Goal: Task Accomplishment & Management: Manage account settings

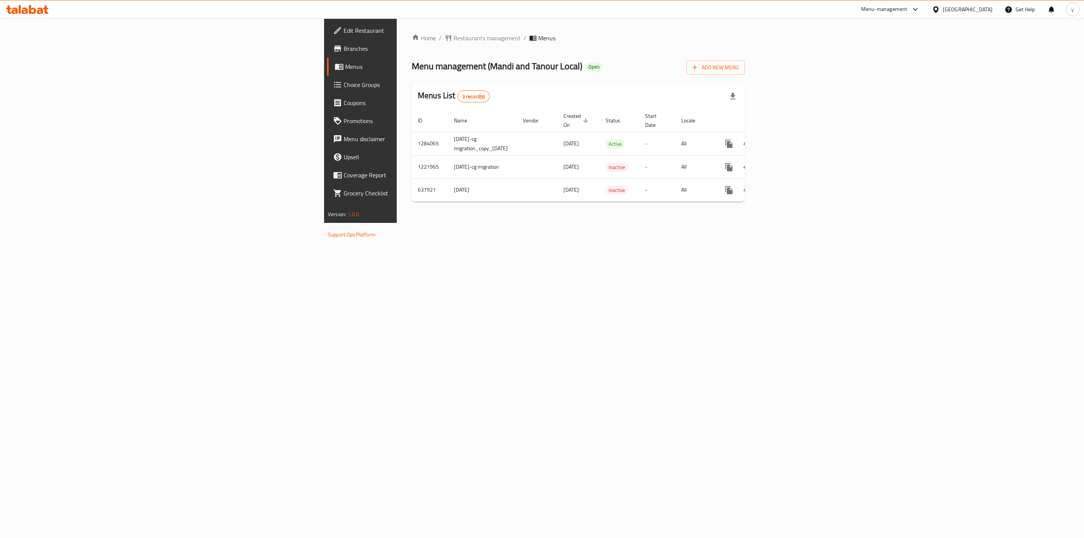
click at [327, 56] on link "Branches" at bounding box center [416, 49] width 178 height 18
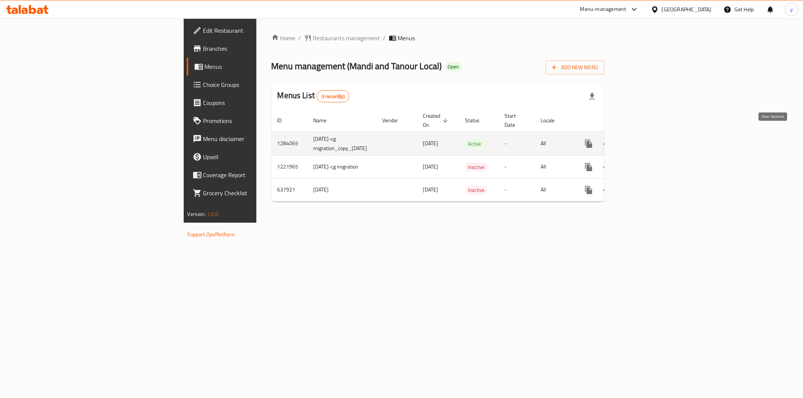
click at [646, 140] on icon "enhanced table" at bounding box center [643, 143] width 7 height 7
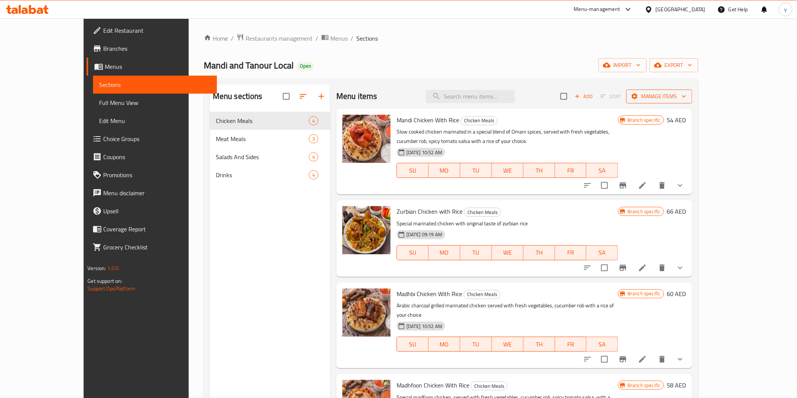
click at [686, 95] on span "Manage items" at bounding box center [659, 96] width 54 height 9
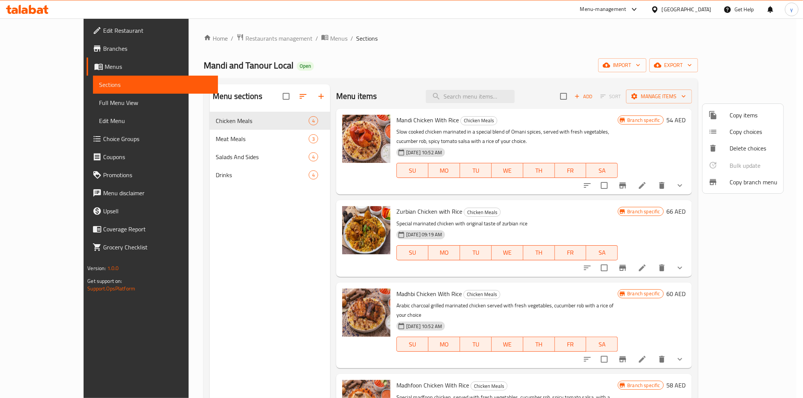
click at [730, 185] on span "Copy branch menu" at bounding box center [754, 182] width 48 height 9
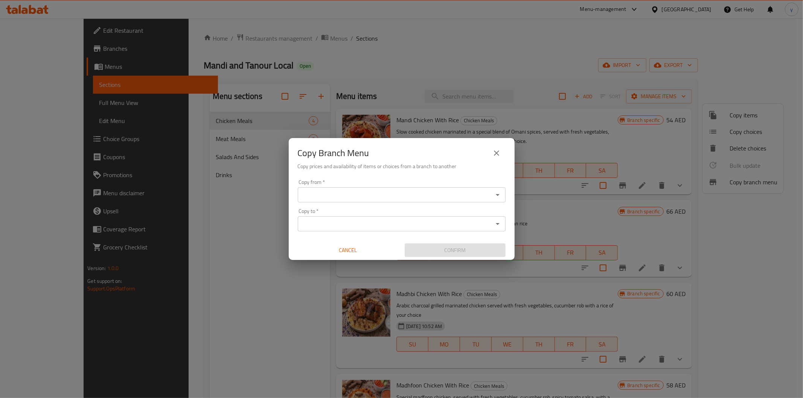
click at [426, 197] on input "Copy from   *" at bounding box center [395, 195] width 191 height 11
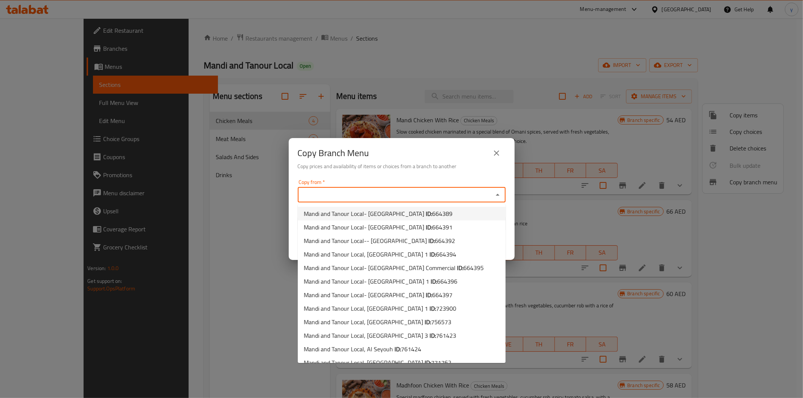
click at [422, 215] on li "Mandi and Tanour Local- Zakher ID: 664389" at bounding box center [402, 214] width 208 height 14
type input "Mandi and Tanour Local- Zakher"
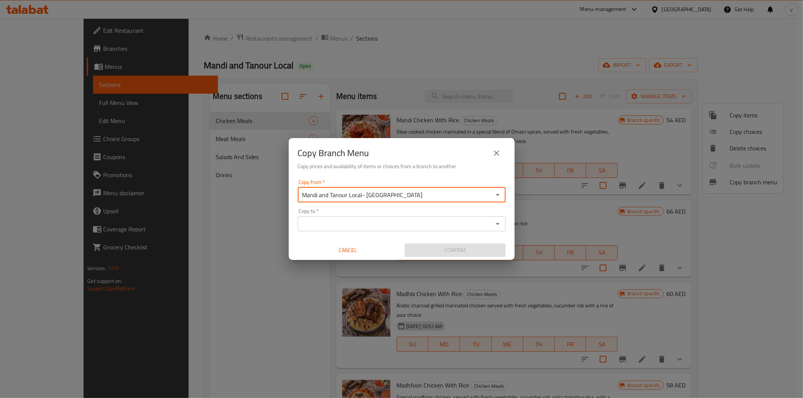
click at [418, 225] on input "Copy to   *" at bounding box center [395, 224] width 191 height 11
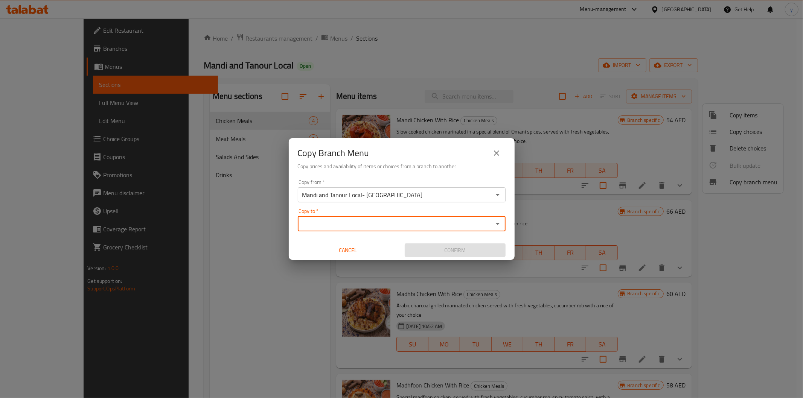
click at [397, 219] on input "Copy to   *" at bounding box center [395, 224] width 191 height 11
click at [349, 230] on div "Copy to *" at bounding box center [402, 223] width 208 height 15
click at [372, 227] on input "Copy to   *" at bounding box center [395, 224] width 191 height 11
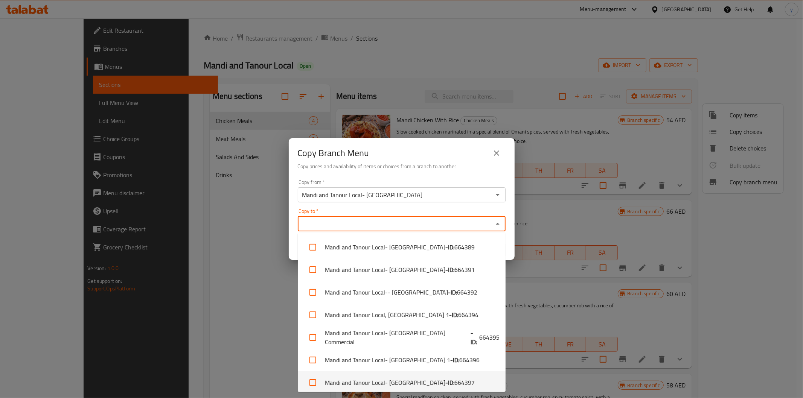
click at [464, 386] on li "Mandi and Tanour Local- Al Dhait North - ID: 664397" at bounding box center [402, 383] width 208 height 23
checkbox input "true"
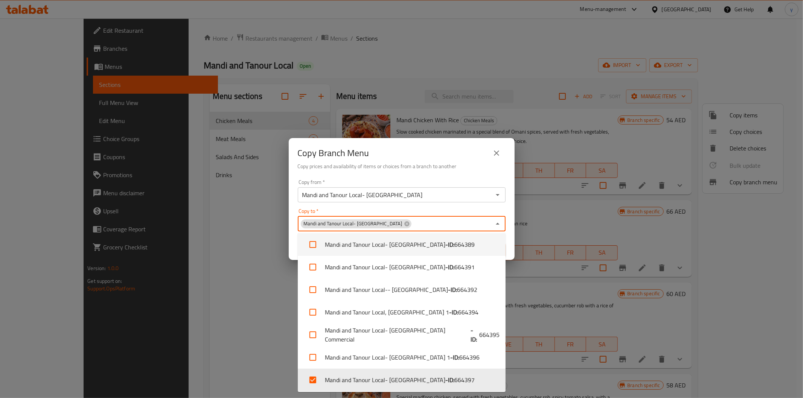
click at [468, 175] on div "Copy Branch Menu Copy prices and availability of items or choices from a branch…" at bounding box center [402, 157] width 226 height 38
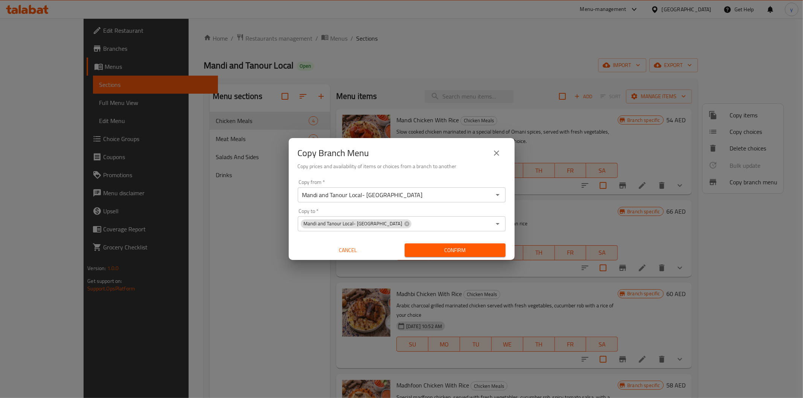
click at [412, 225] on input "Copy to   *" at bounding box center [451, 224] width 79 height 11
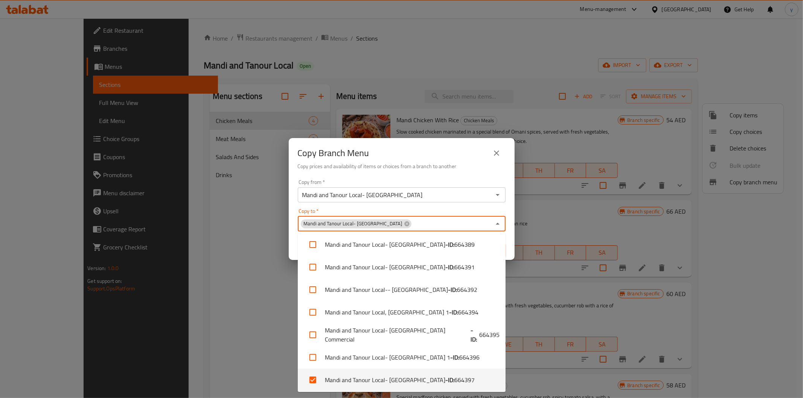
click at [462, 385] on li "Mandi and Tanour Local- Al Dhait North - ID: 664397" at bounding box center [402, 380] width 208 height 23
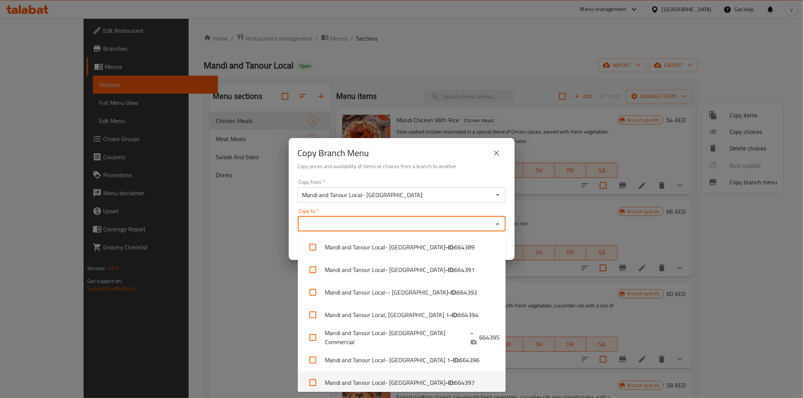
click at [454, 382] on span "664397" at bounding box center [464, 382] width 20 height 9
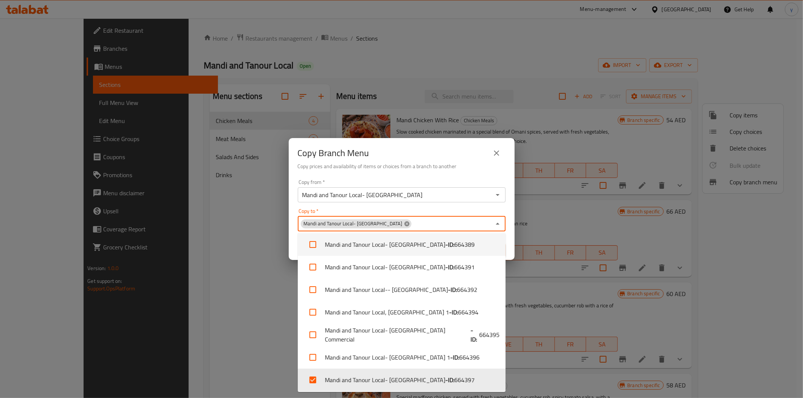
click at [404, 224] on icon at bounding box center [406, 223] width 5 height 5
checkbox input "false"
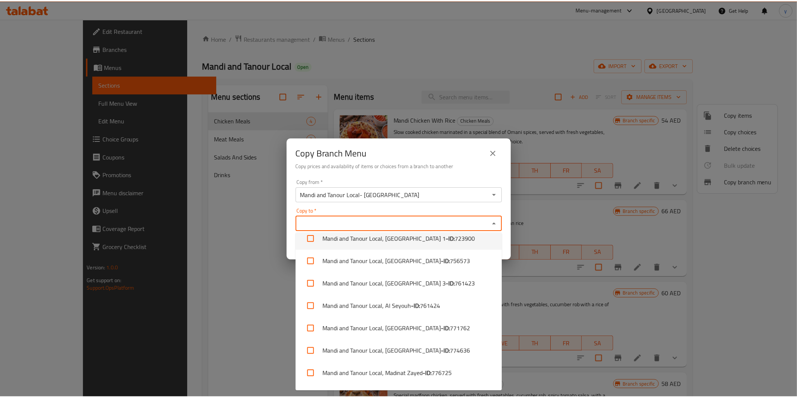
scroll to position [185, 0]
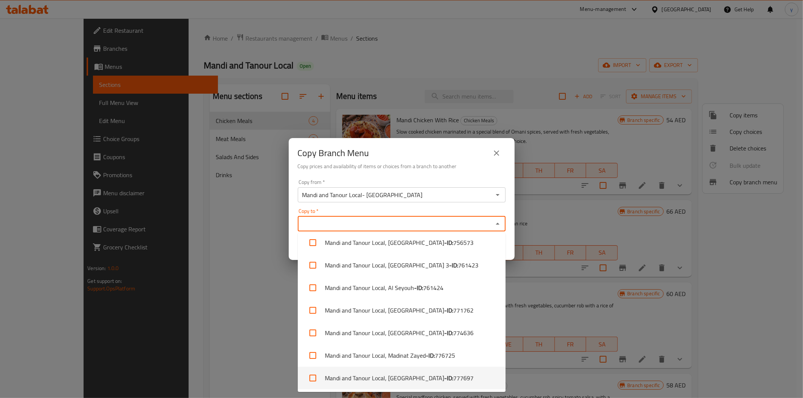
click at [403, 381] on li "Mandi and Tanour Local, AlEtihad - ID: 777697" at bounding box center [402, 378] width 208 height 23
checkbox input "true"
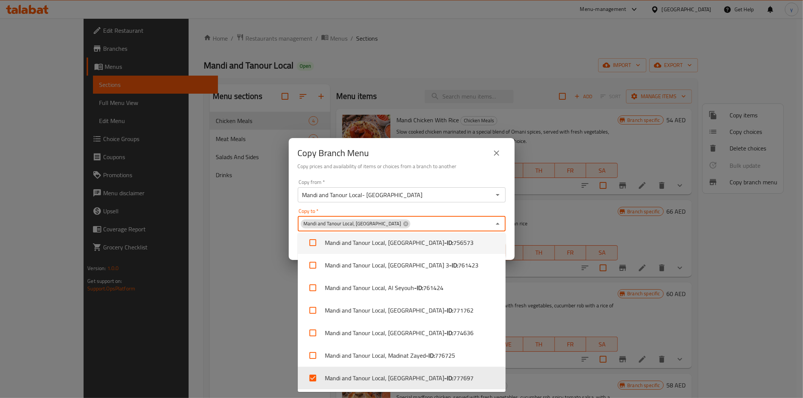
click at [451, 180] on div "Copy from   * Mandi and Tanour Local- Zakher Copy from *" at bounding box center [402, 191] width 208 height 23
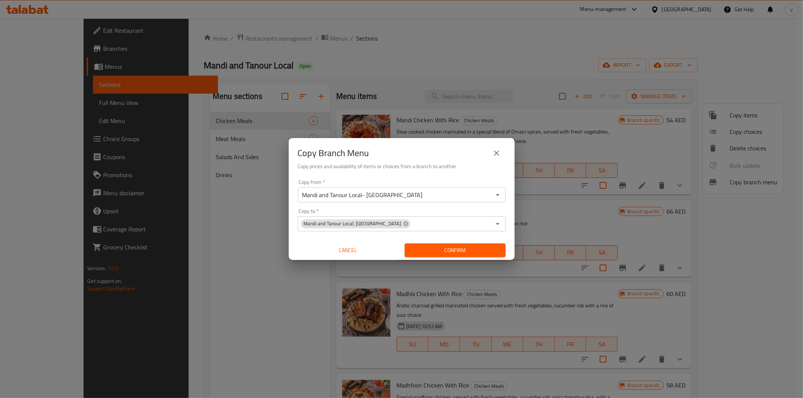
click at [465, 176] on div "Copy Branch Menu Copy prices and availability of items or choices from a branch…" at bounding box center [402, 157] width 226 height 38
click at [400, 186] on div "Copy from   * Mandi and Tanour Local- Zakher Copy from *" at bounding box center [402, 191] width 208 height 23
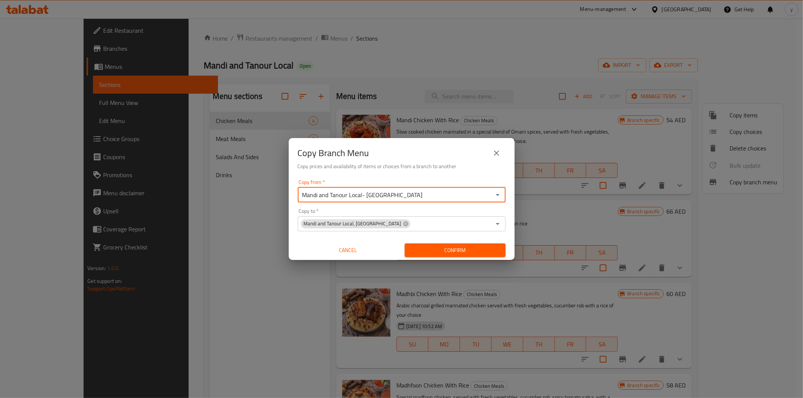
click at [402, 190] on input "Mandi and Tanour Local- Zakher" at bounding box center [395, 195] width 191 height 11
click at [408, 195] on input "Mandi and Tanour Local- Zakher" at bounding box center [395, 195] width 191 height 11
click at [496, 195] on icon "Open" at bounding box center [497, 194] width 9 height 9
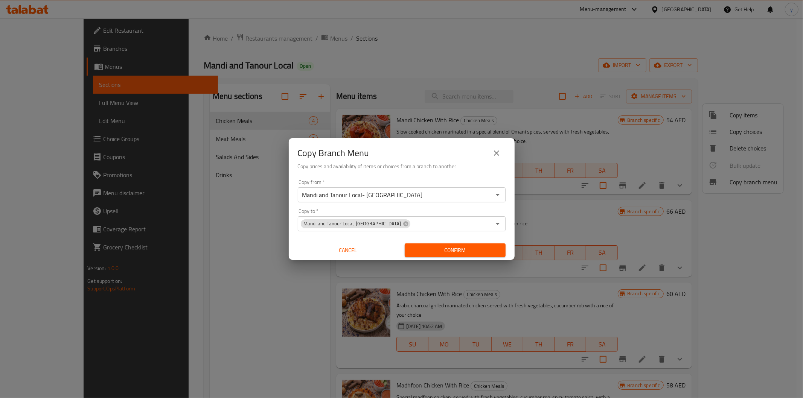
click at [477, 169] on h6 "Copy prices and availability of items or choices from a branch to another" at bounding box center [402, 166] width 208 height 8
click at [477, 254] on span "Confirm" at bounding box center [455, 250] width 89 height 9
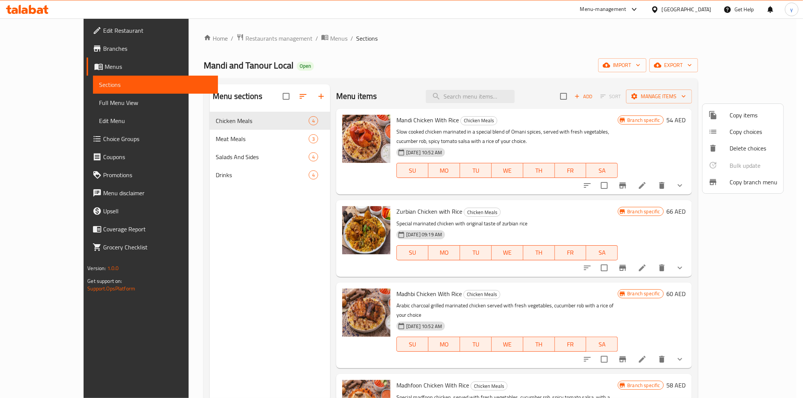
click at [422, 50] on div at bounding box center [401, 199] width 803 height 398
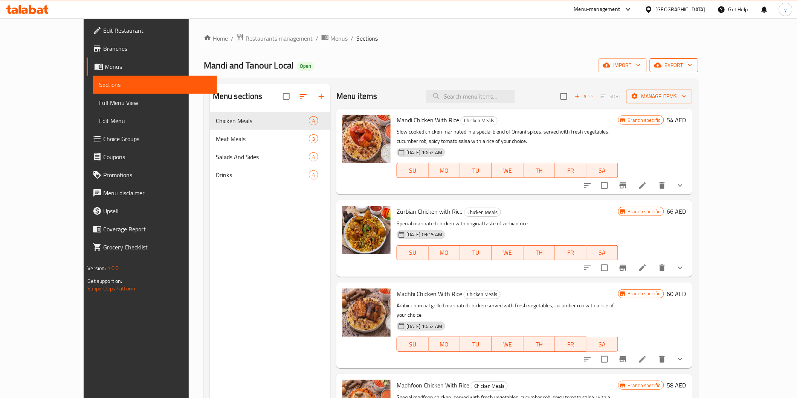
click at [692, 64] on span "export" at bounding box center [673, 65] width 37 height 9
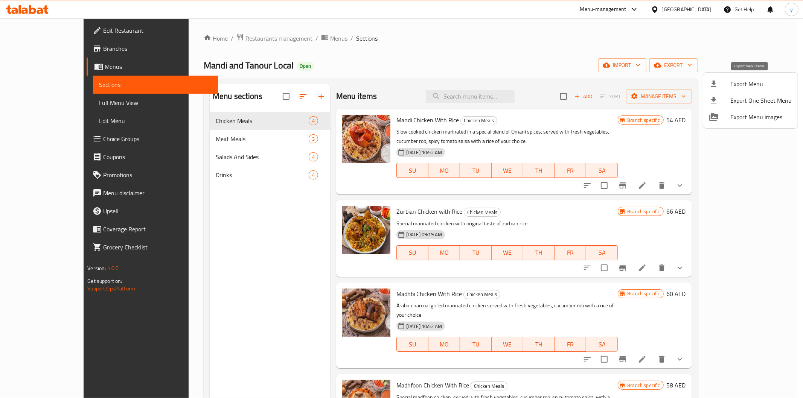
click at [748, 81] on span "Export Menu" at bounding box center [760, 83] width 61 height 9
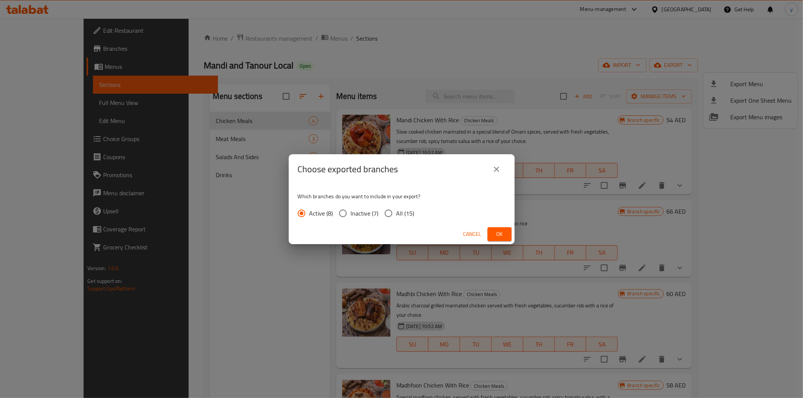
click at [405, 216] on span "All (15)" at bounding box center [405, 213] width 18 height 9
click at [396, 216] on input "All (15)" at bounding box center [389, 214] width 16 height 16
radio input "true"
click at [503, 235] on span "Ok" at bounding box center [500, 234] width 12 height 9
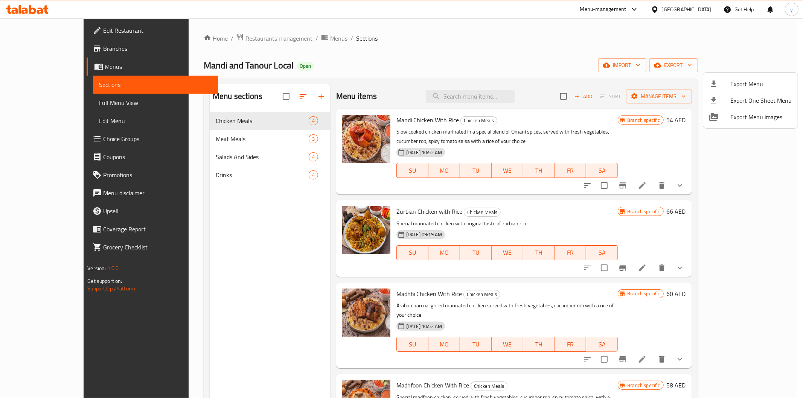
click at [532, 50] on div at bounding box center [401, 199] width 803 height 398
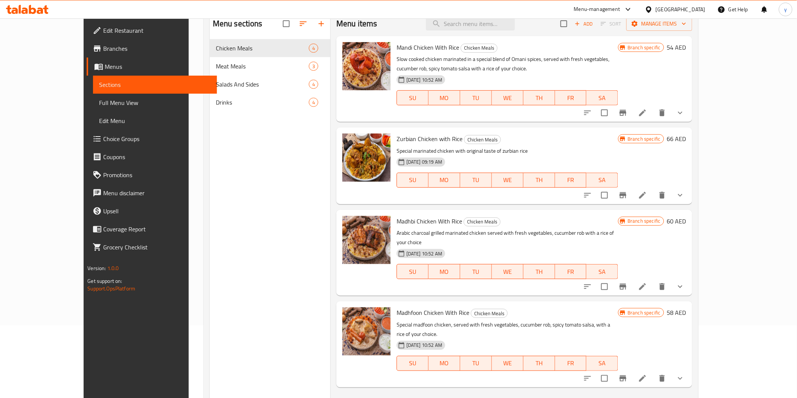
scroll to position [84, 0]
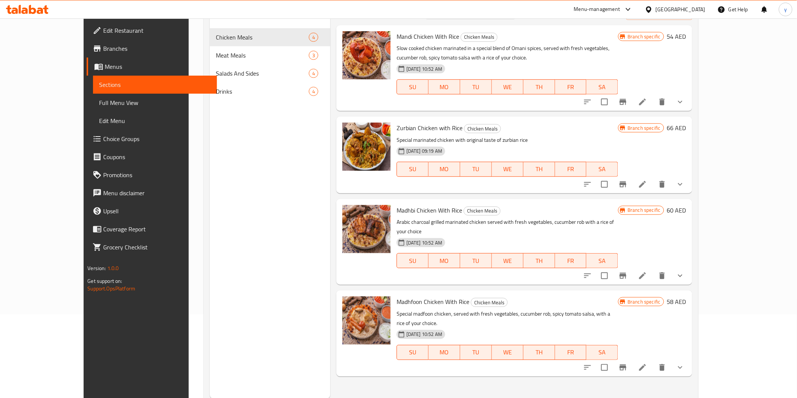
drag, startPoint x: 50, startPoint y: 107, endPoint x: 117, endPoint y: 111, distance: 67.2
click at [99, 107] on span "Full Menu View" at bounding box center [154, 102] width 111 height 9
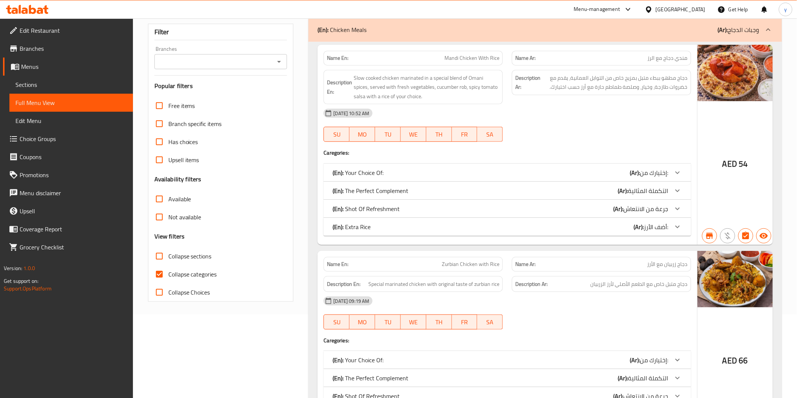
click at [190, 279] on span "Collapse categories" at bounding box center [192, 274] width 49 height 9
click at [168, 283] on input "Collapse categories" at bounding box center [159, 274] width 18 height 18
checkbox input "false"
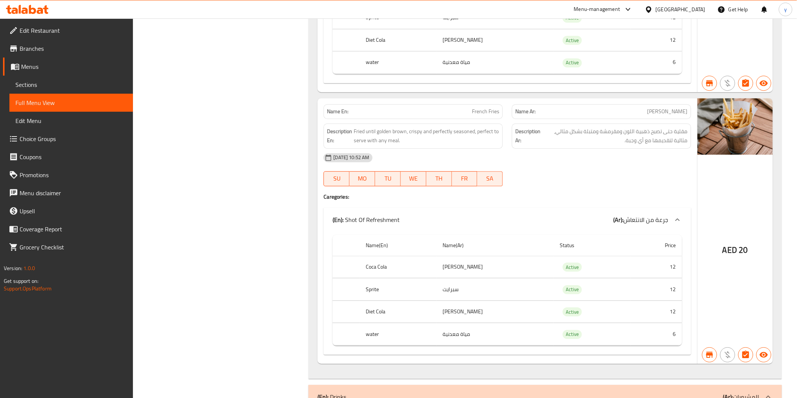
scroll to position [5484, 0]
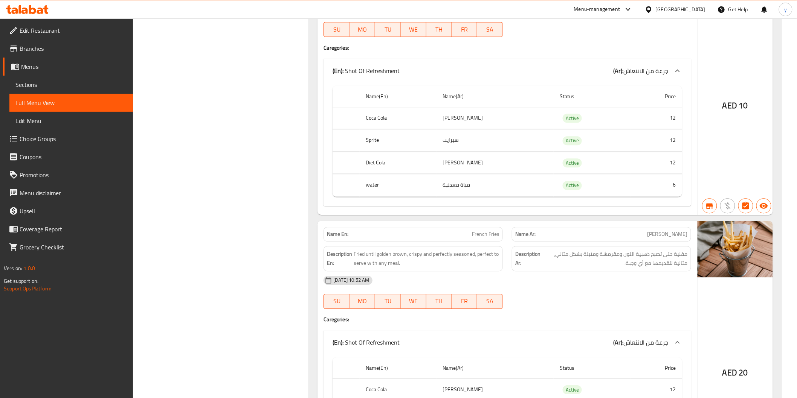
click at [58, 50] on span "Branches" at bounding box center [73, 48] width 107 height 9
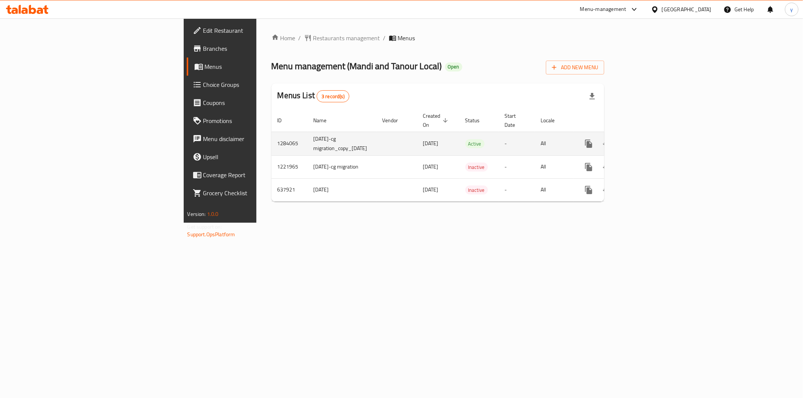
click at [646, 140] on icon "enhanced table" at bounding box center [643, 143] width 7 height 7
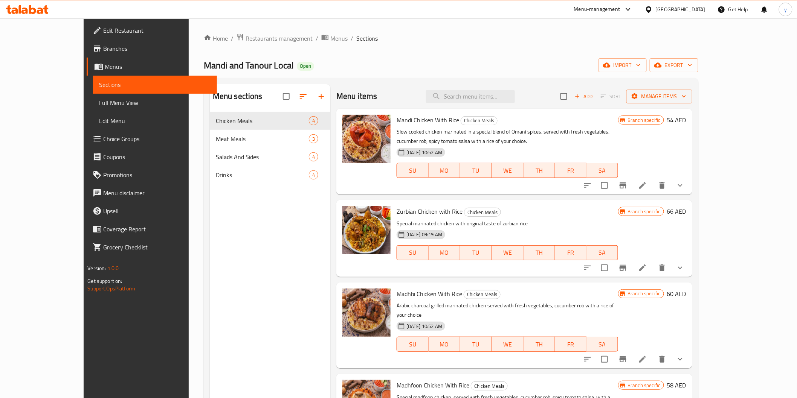
click at [99, 106] on span "Full Menu View" at bounding box center [154, 102] width 111 height 9
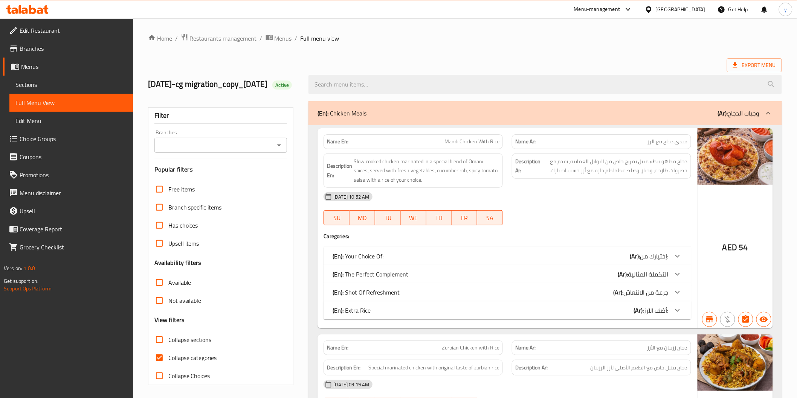
click at [157, 367] on input "Collapse categories" at bounding box center [159, 358] width 18 height 18
checkbox input "false"
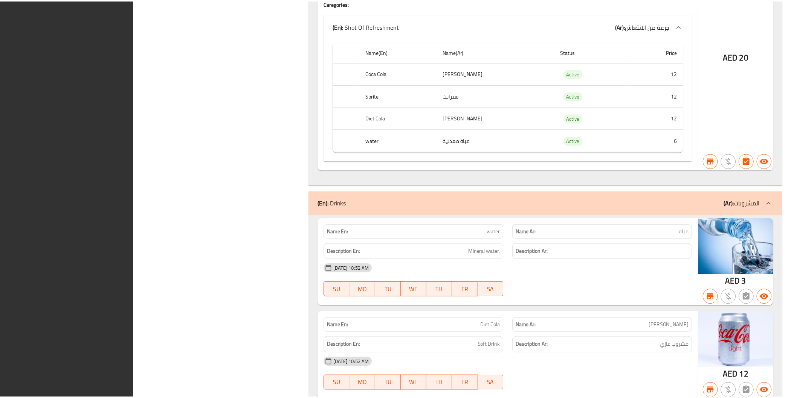
scroll to position [6028, 0]
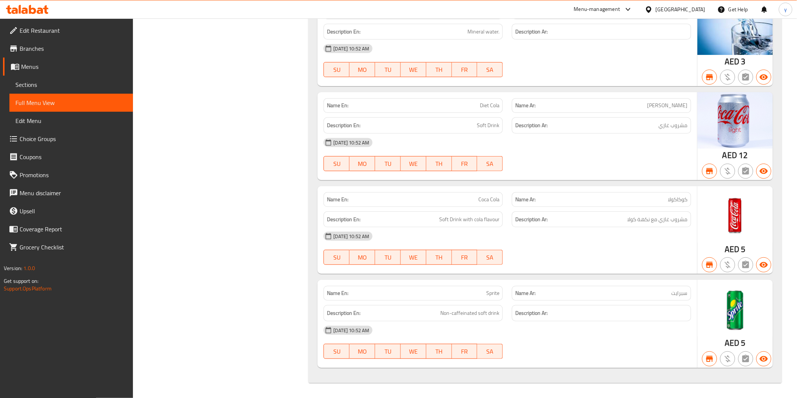
drag, startPoint x: 215, startPoint y: 217, endPoint x: 209, endPoint y: 214, distance: 6.1
click at [35, 51] on span "Branches" at bounding box center [73, 48] width 107 height 9
